Goal: Communication & Community: Share content

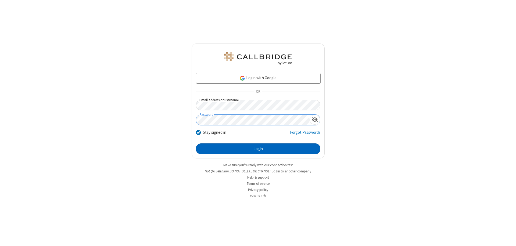
click at [258, 149] on button "Login" at bounding box center [258, 149] width 124 height 11
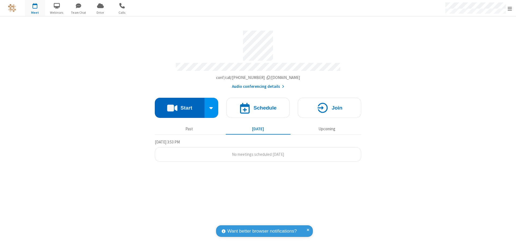
click at [180, 105] on button "Start" at bounding box center [180, 108] width 50 height 20
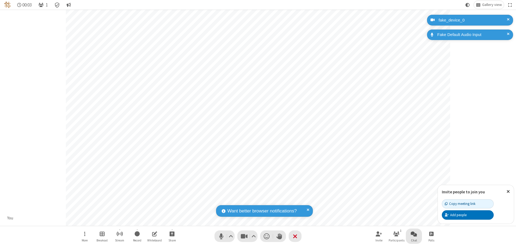
click at [414, 234] on span "Open chat" at bounding box center [414, 234] width 6 height 7
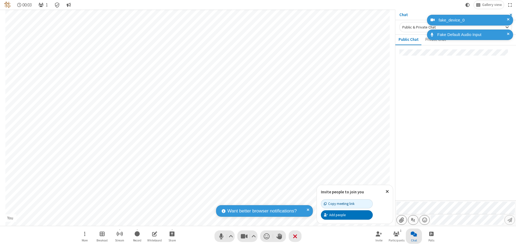
type input "C:\fakepath\doc_test.docx"
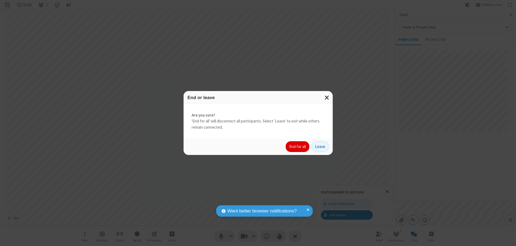
click at [298, 147] on button "End for all" at bounding box center [298, 146] width 24 height 11
